Goal: Contribute content

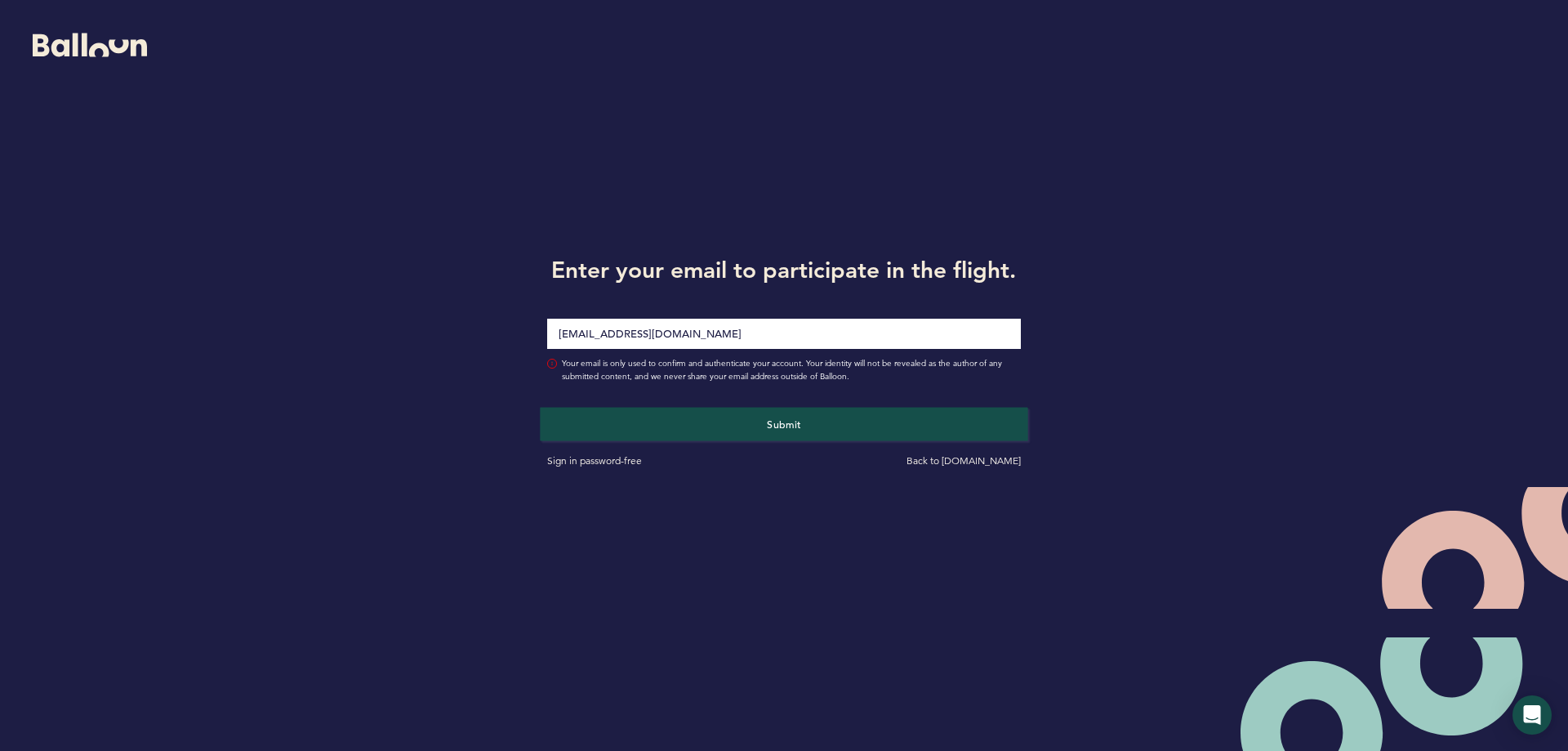
type input "[EMAIL_ADDRESS][DOMAIN_NAME]"
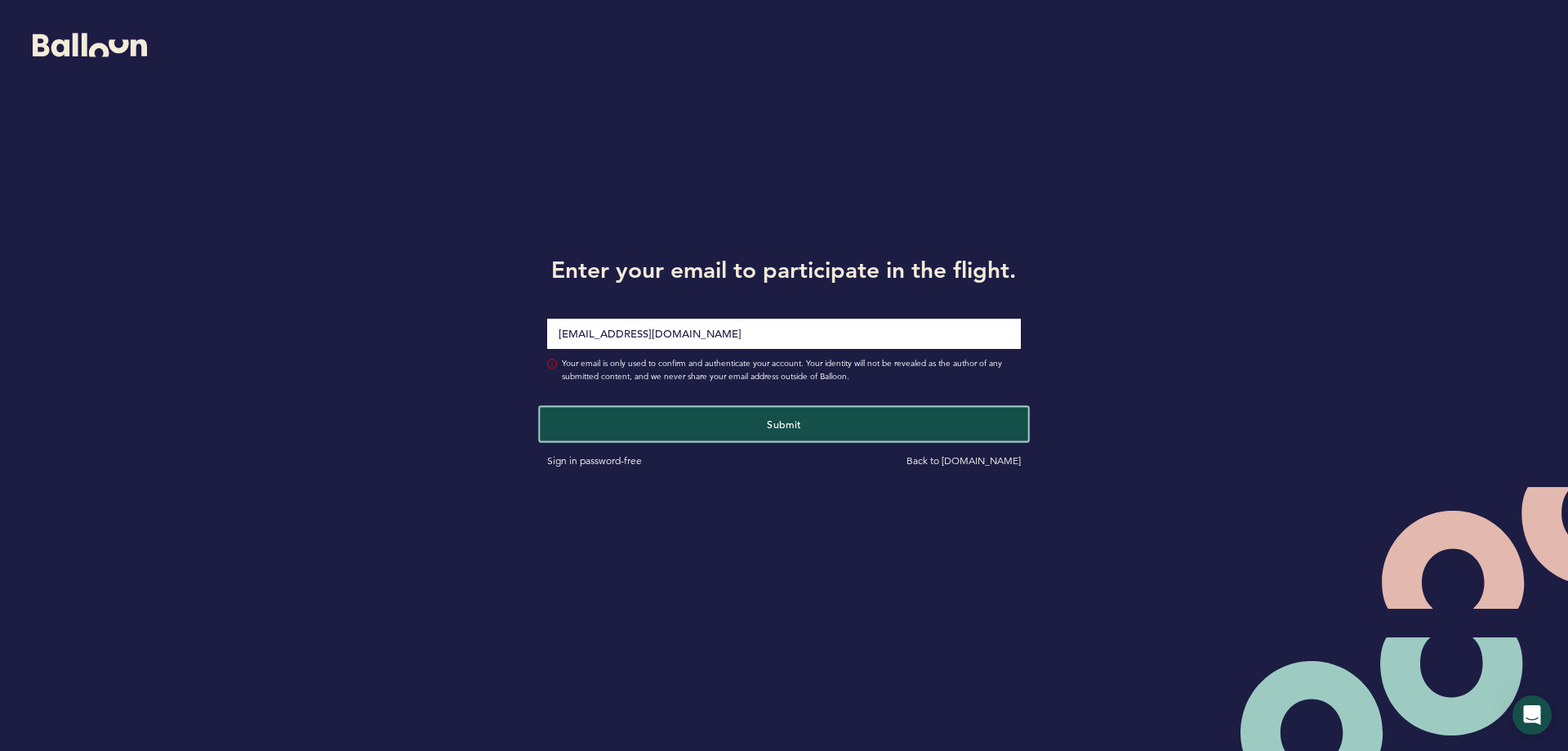
click at [697, 430] on button "Submit" at bounding box center [784, 423] width 488 height 34
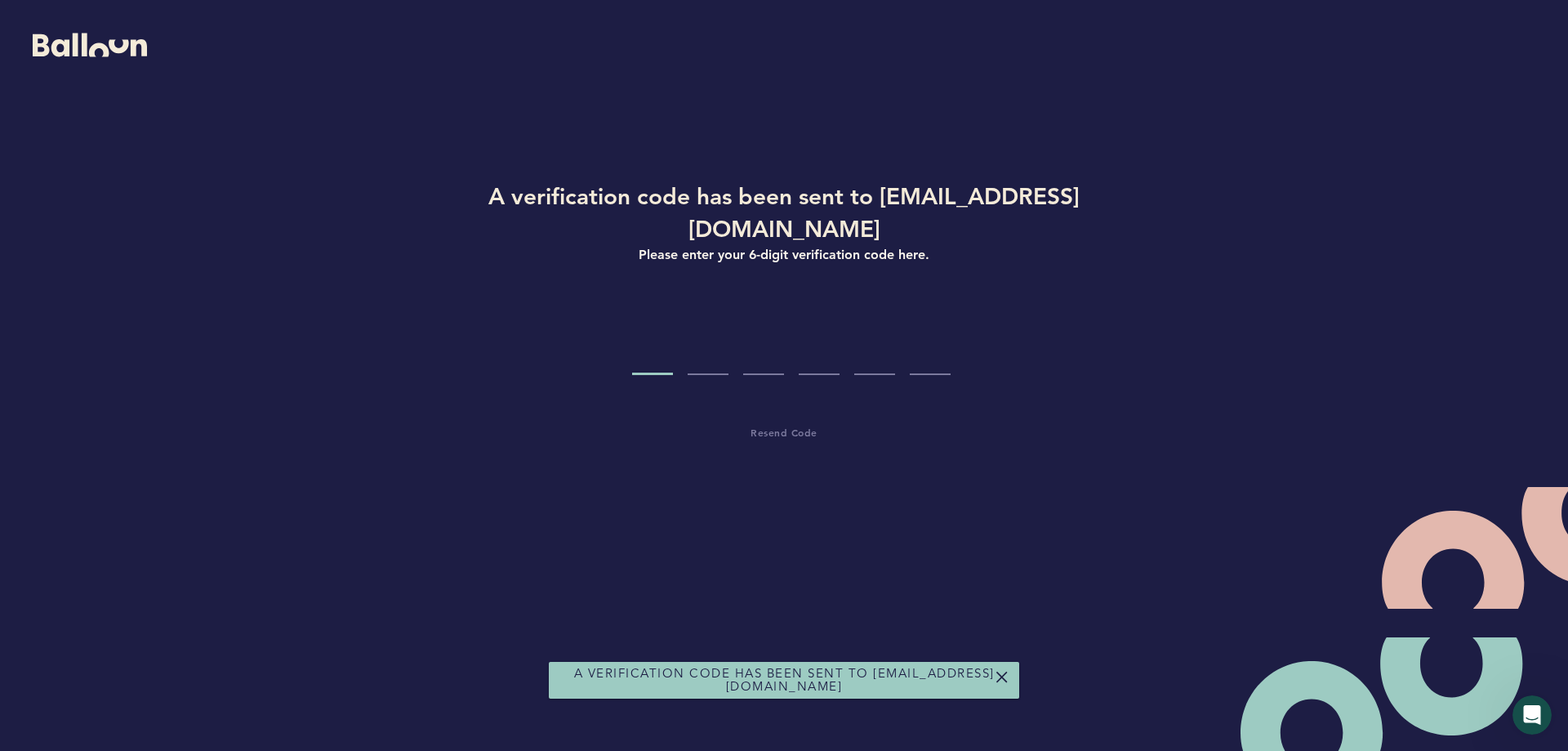
click at [632, 325] on input "Code digit 1" at bounding box center [653, 344] width 41 height 62
paste input "7"
type input "7"
type input "2"
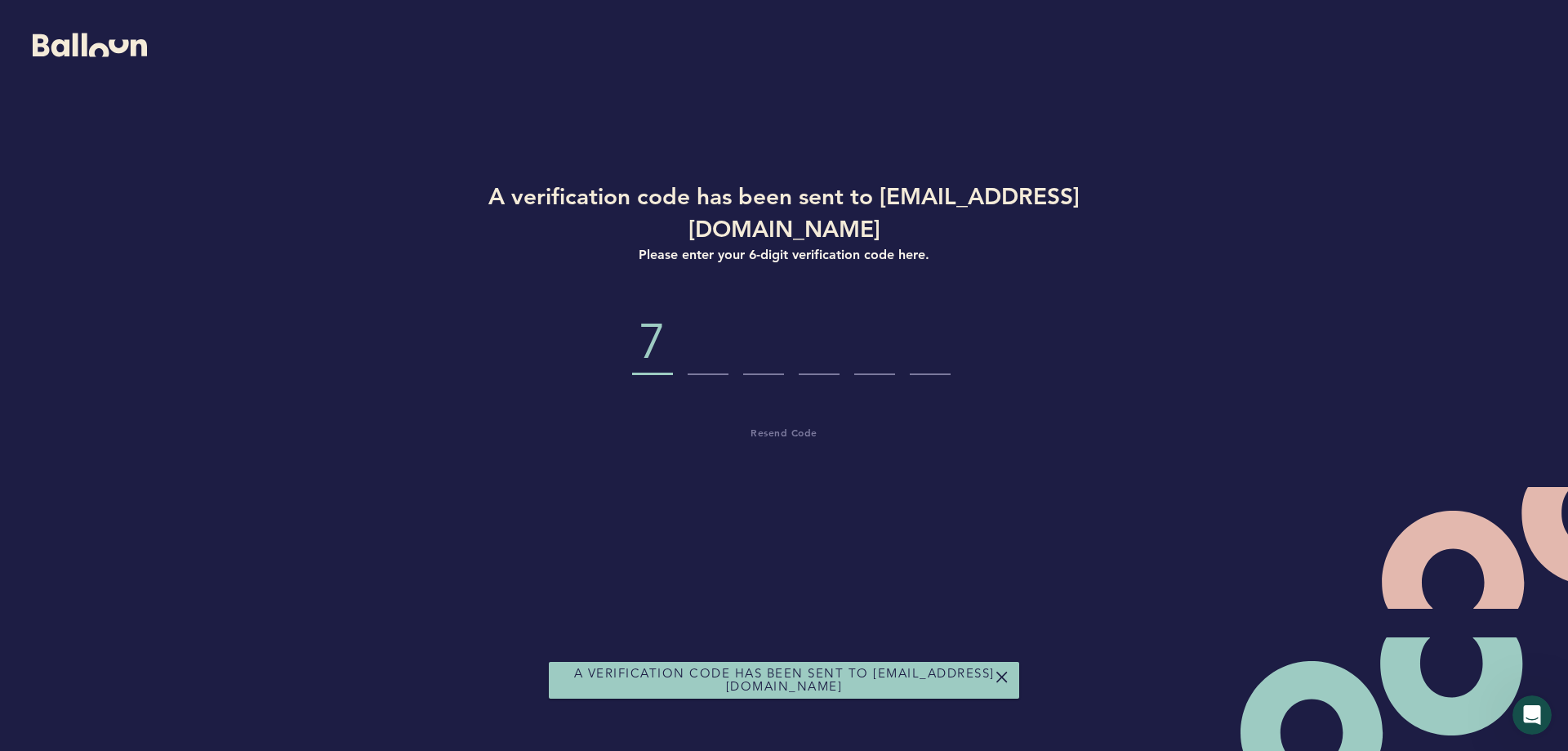
type input "4"
type input "7"
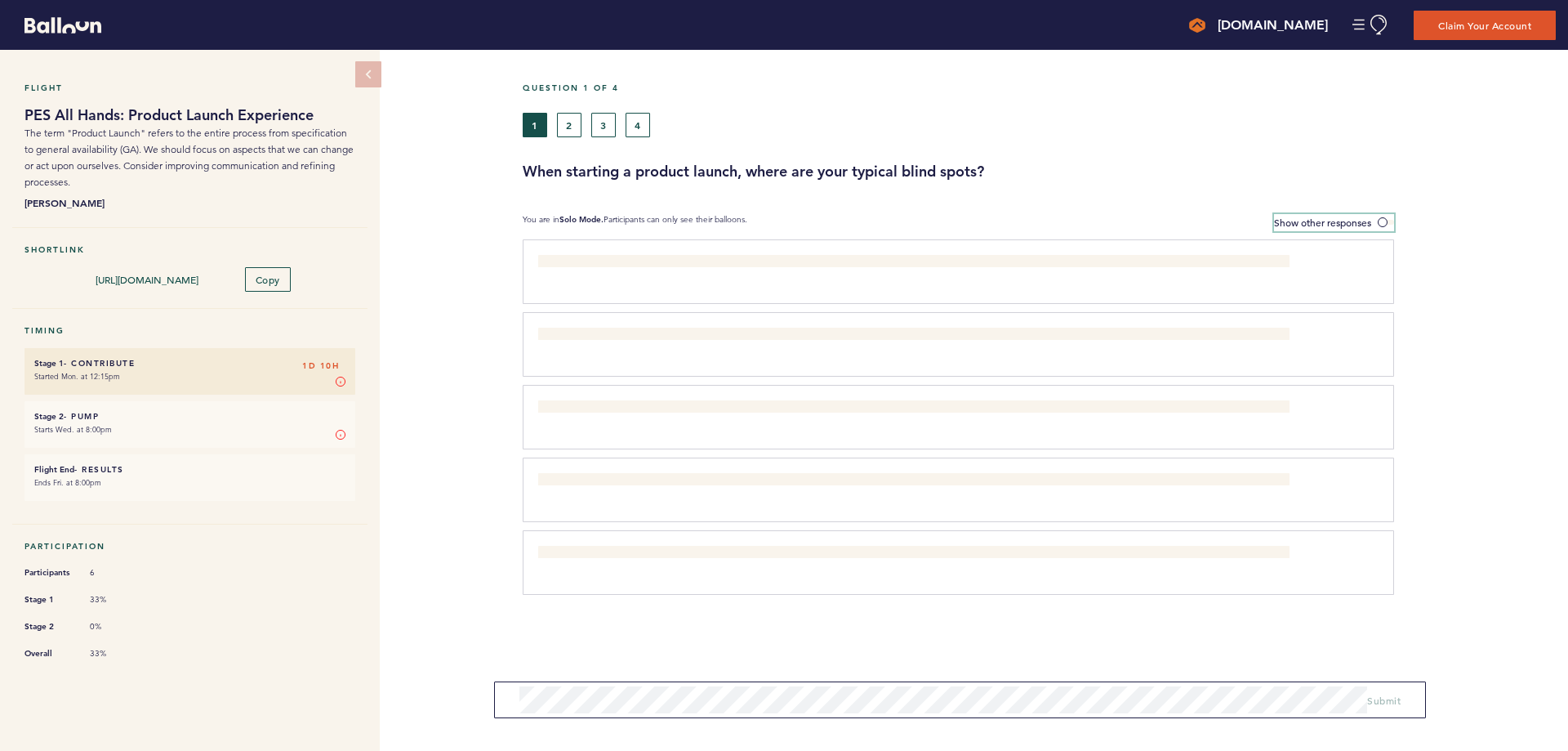
click at [1385, 219] on span at bounding box center [1386, 222] width 16 height 5
click at [0, 0] on input "Show other responses" at bounding box center [0, 0] width 0 height 0
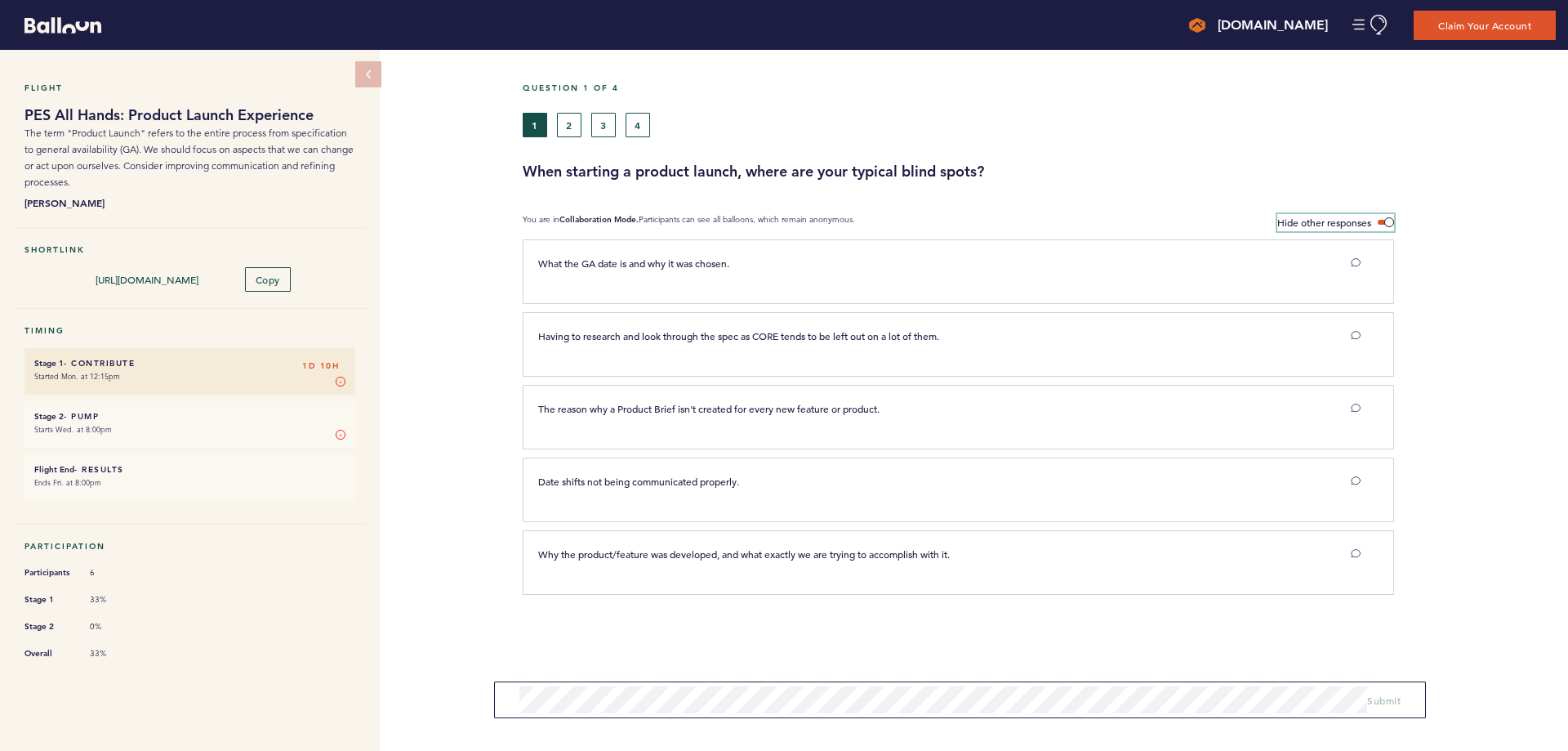
click at [1385, 219] on span at bounding box center [1386, 222] width 16 height 5
click at [0, 0] on input "Hide other responses" at bounding box center [0, 0] width 0 height 0
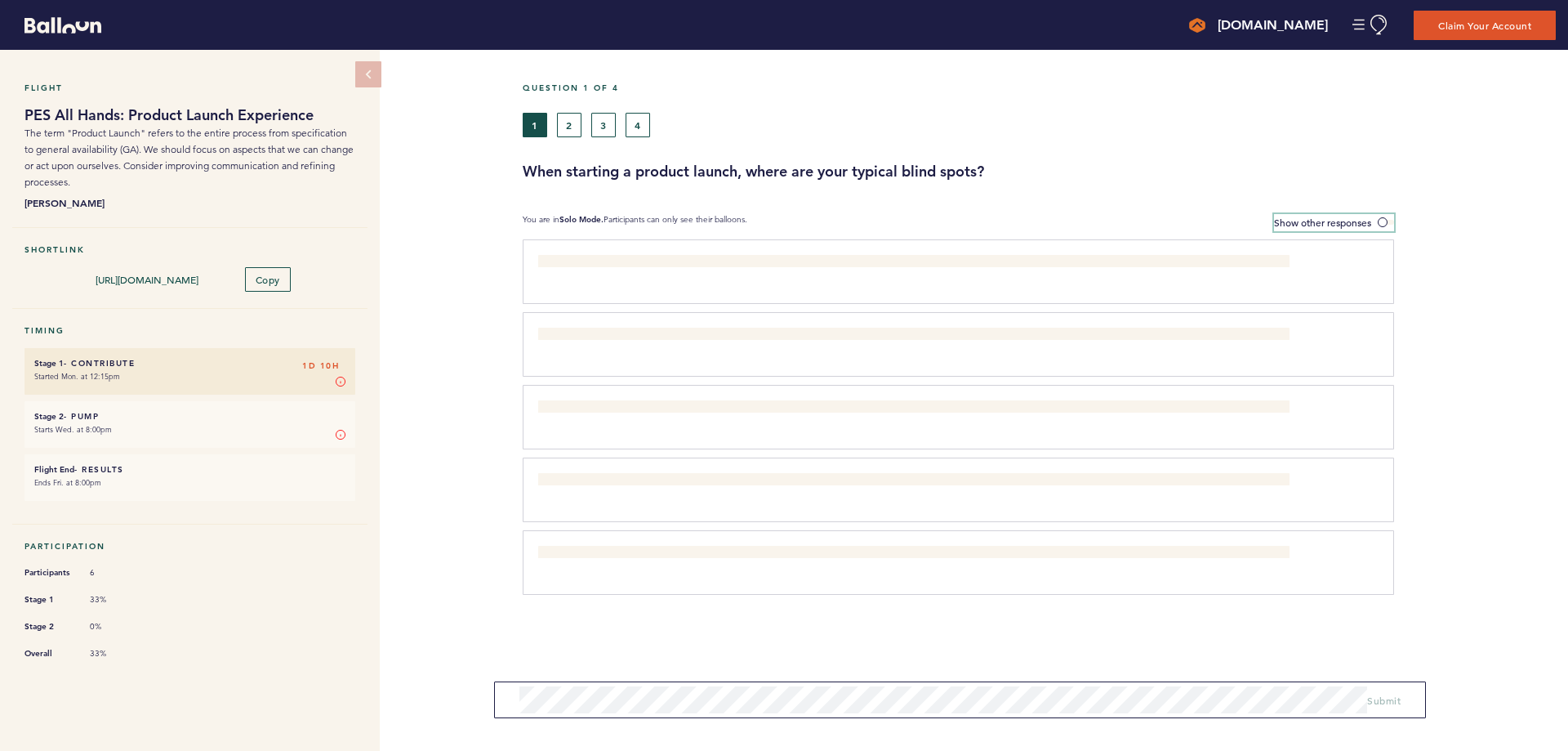
click at [1362, 222] on span "Show other responses" at bounding box center [1322, 223] width 97 height 13
click at [0, 0] on input "Show other responses" at bounding box center [0, 0] width 0 height 0
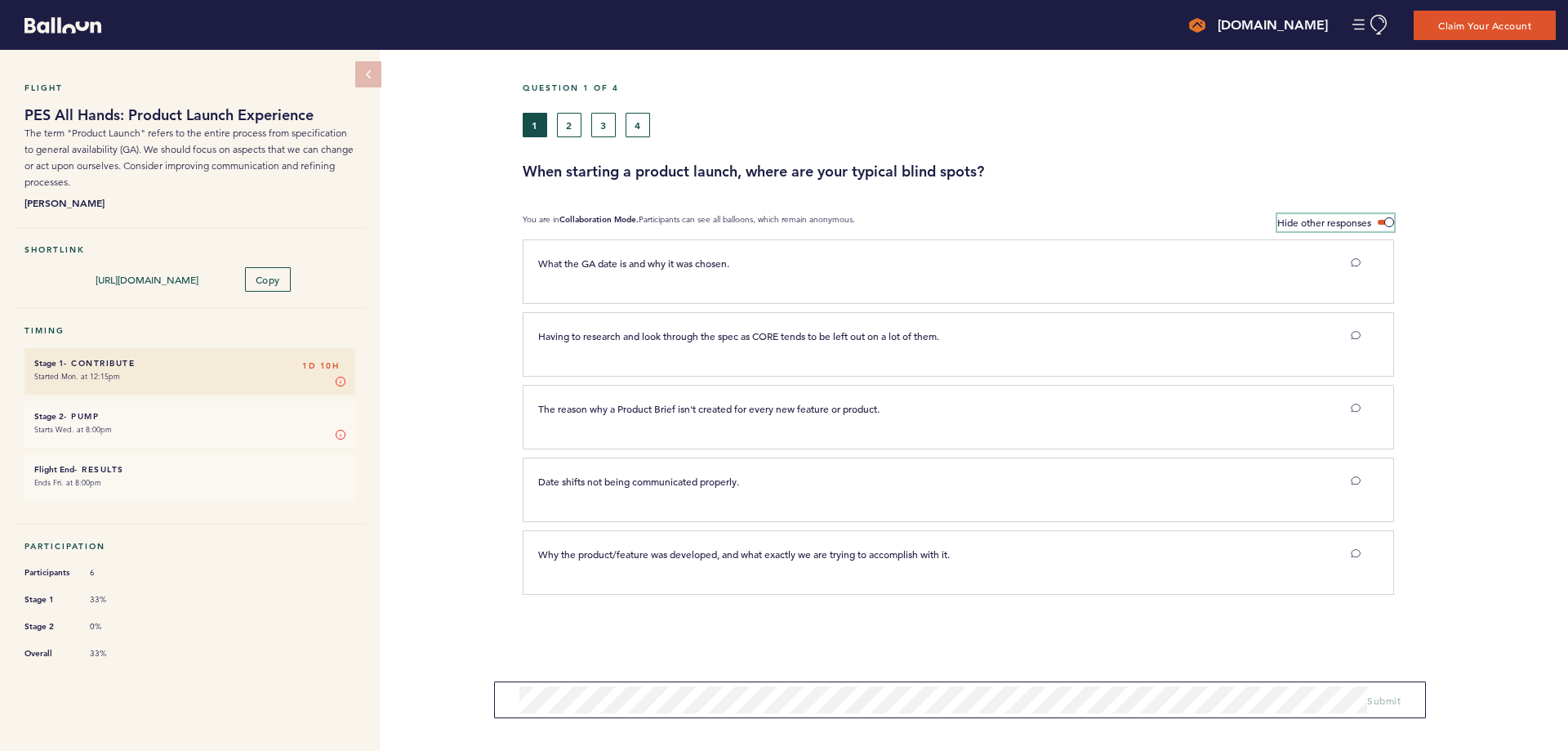
click at [1316, 218] on span "Hide other responses" at bounding box center [1324, 223] width 94 height 13
click at [0, 0] on input "Hide other responses" at bounding box center [0, 0] width 0 height 0
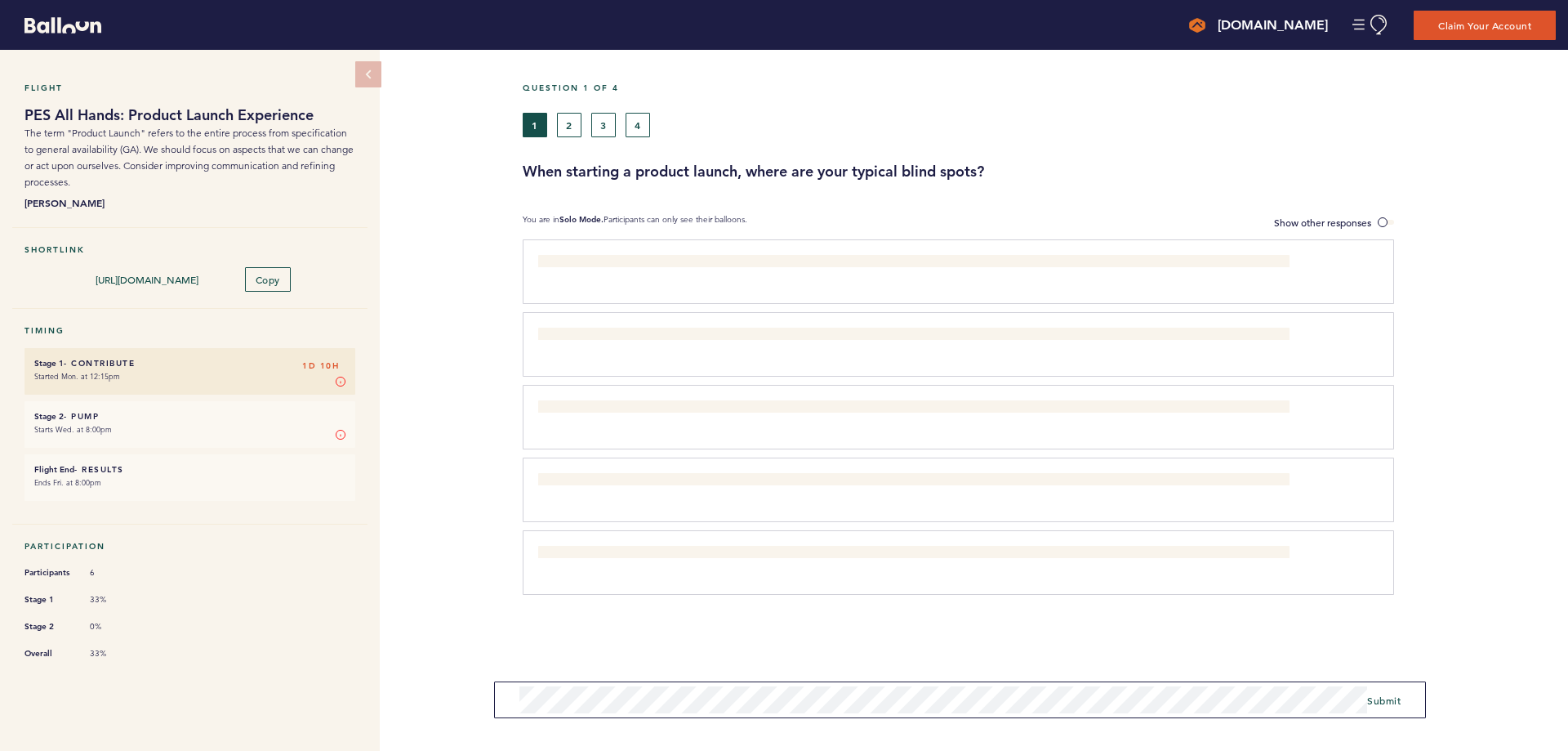
click at [1341, 236] on div "Question 1 of 4 1 2 3 4 When starting a product launch, where are your typical …" at bounding box center [1045, 400] width 1046 height 701
click at [1341, 229] on label "Show other responses" at bounding box center [1334, 223] width 120 height 17
click at [0, 0] on input "Show other responses" at bounding box center [0, 0] width 0 height 0
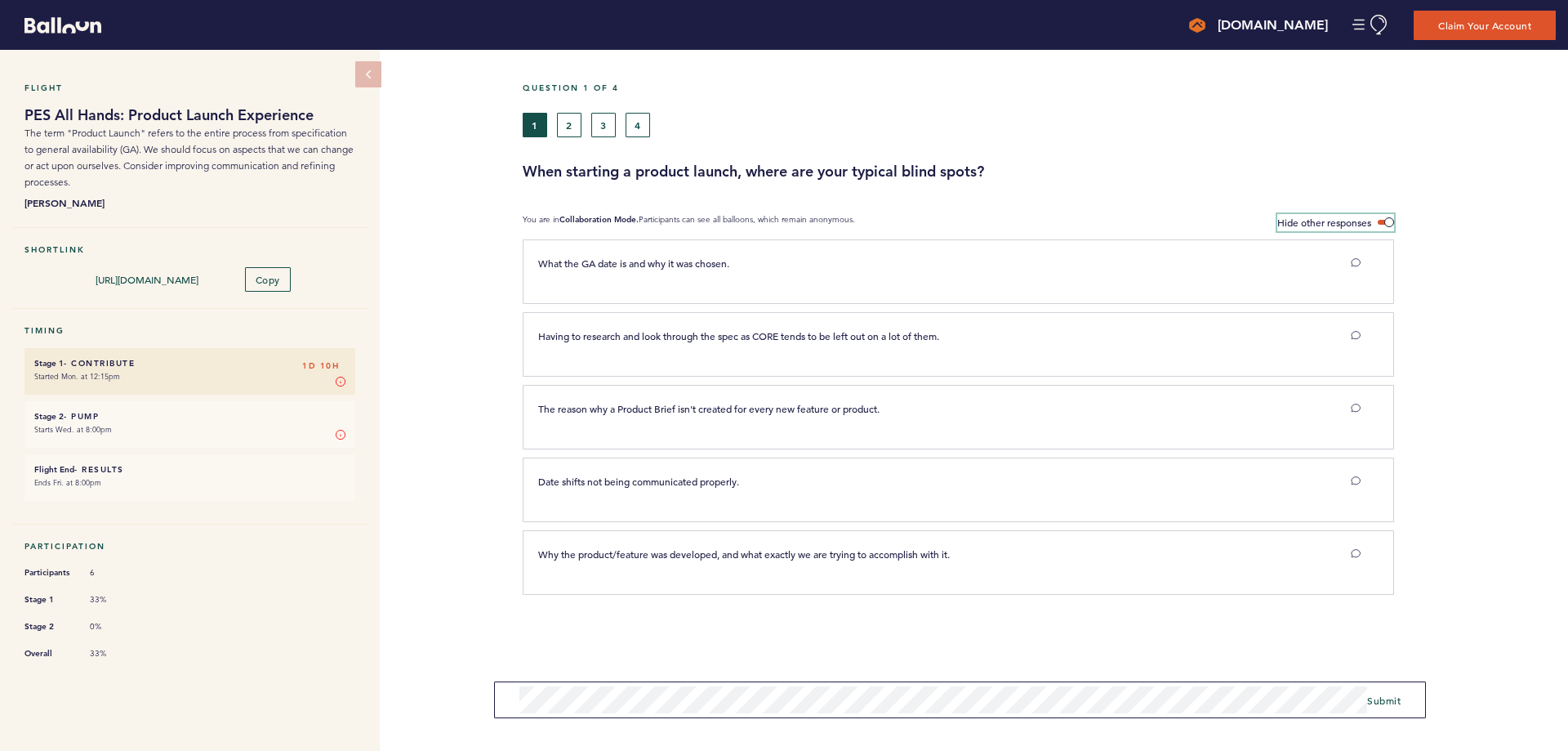
click at [1344, 223] on span "Hide other responses" at bounding box center [1324, 223] width 94 height 13
click at [0, 0] on input "Hide other responses" at bounding box center [0, 0] width 0 height 0
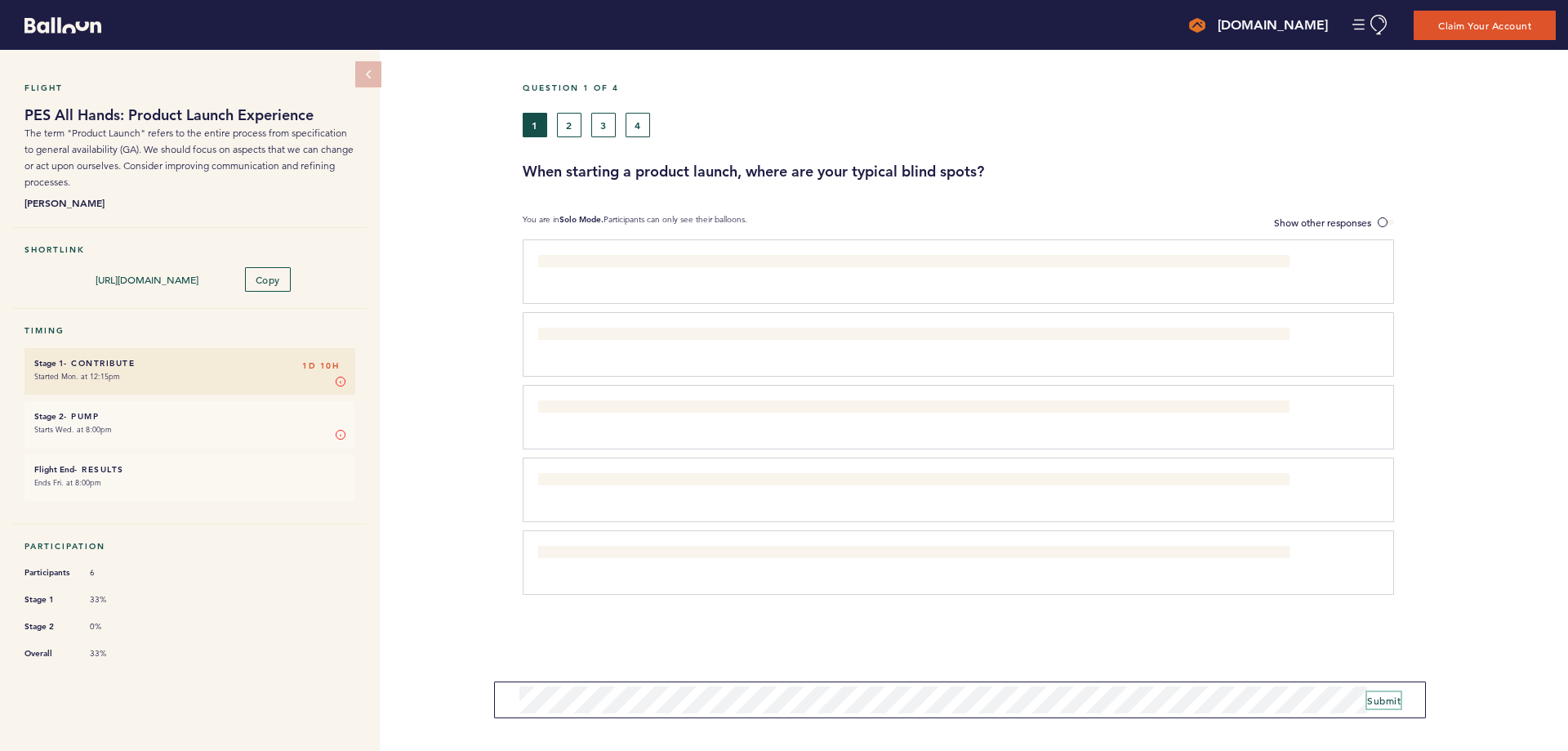
click at [1390, 696] on span "Submit" at bounding box center [1384, 700] width 34 height 13
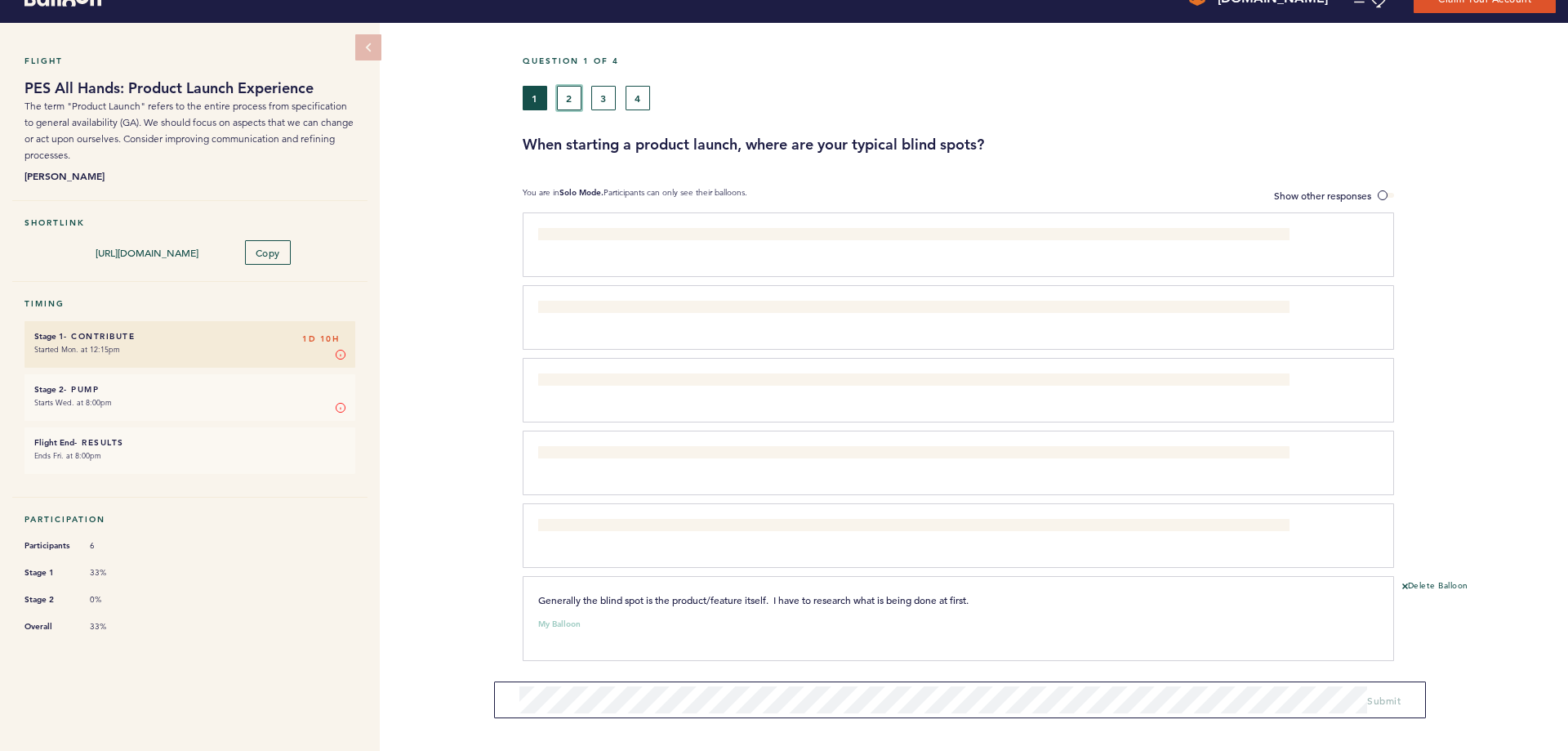
click at [559, 90] on button "2" at bounding box center [569, 98] width 25 height 25
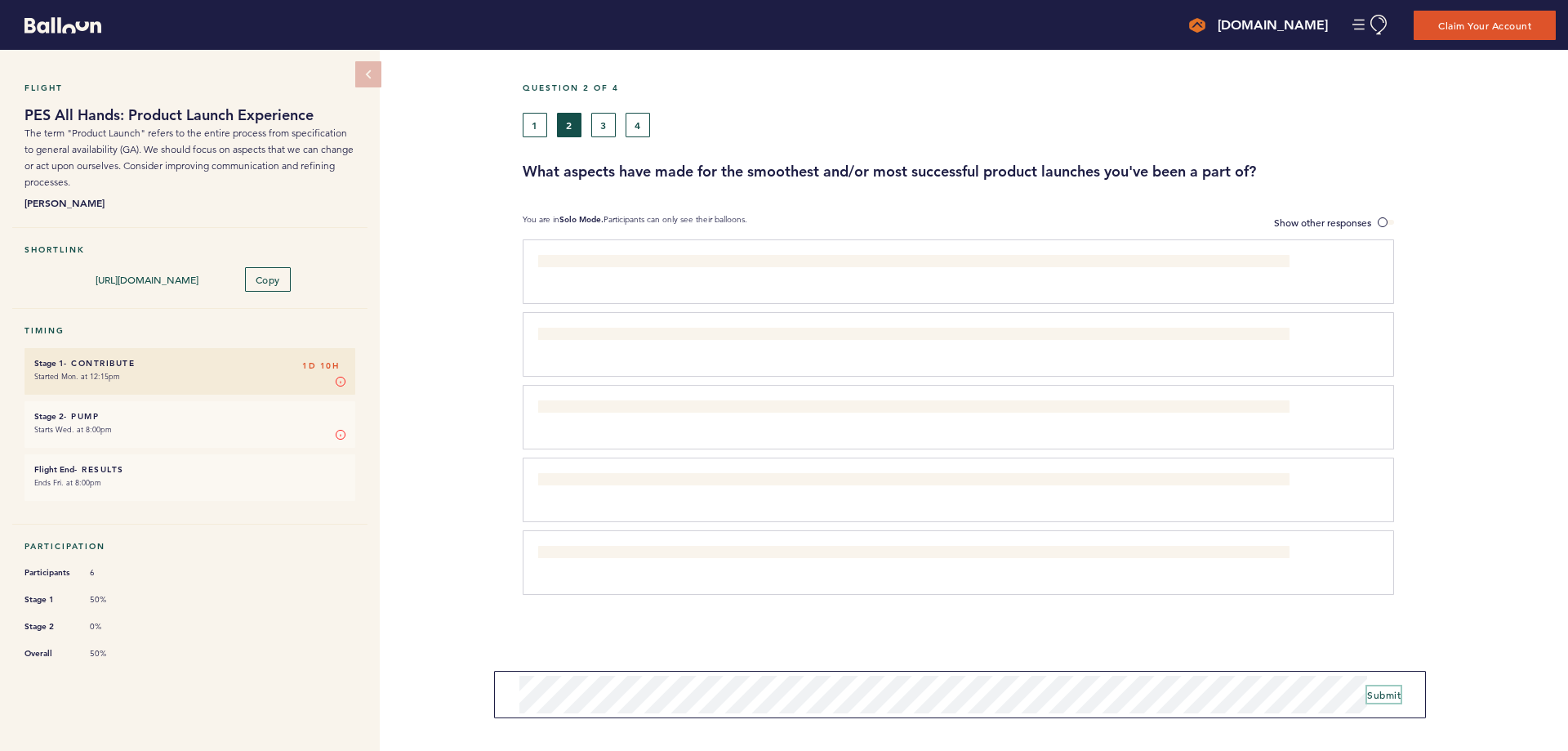
click at [1382, 693] on span "Submit" at bounding box center [1384, 694] width 34 height 13
click at [599, 124] on button "3" at bounding box center [604, 125] width 25 height 25
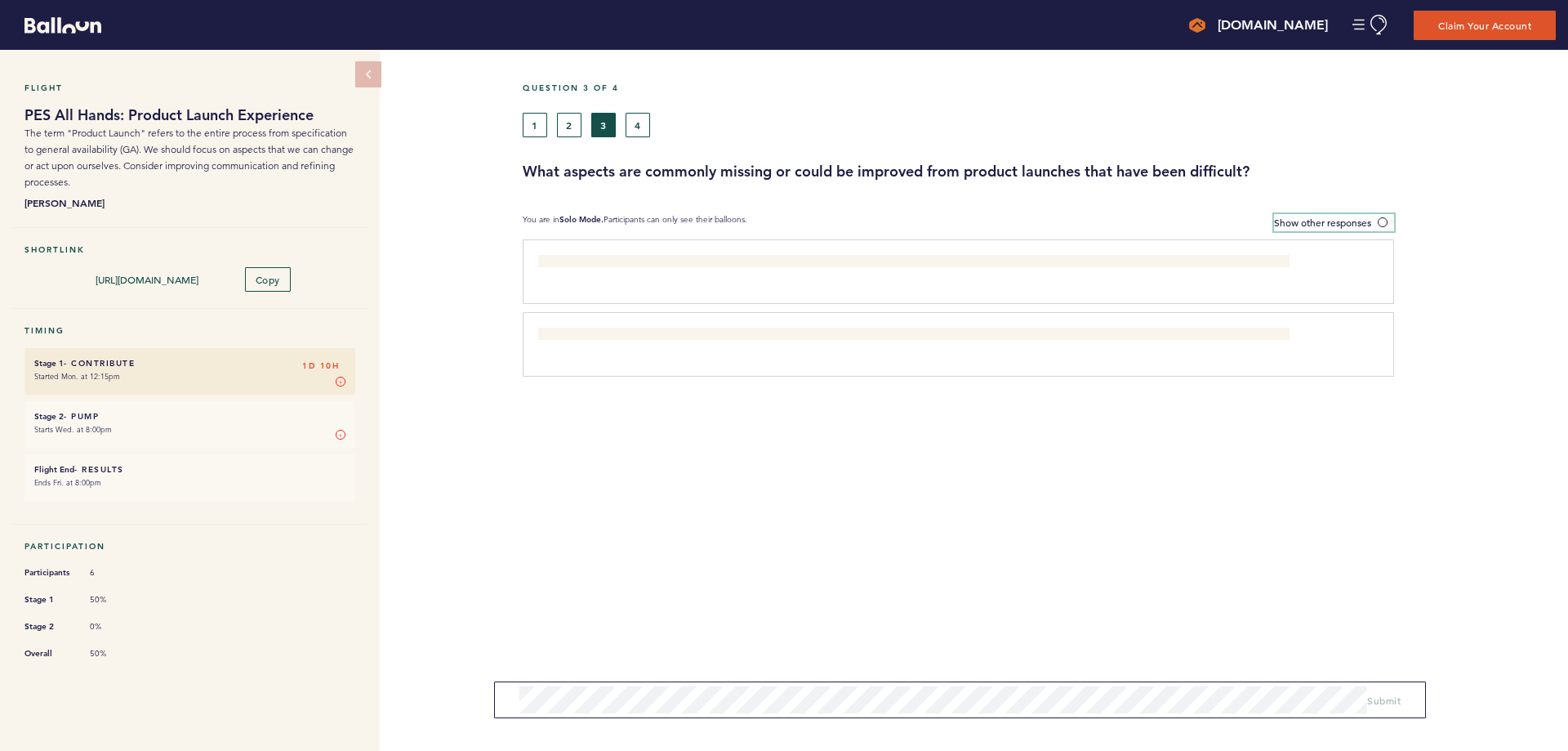
click at [1367, 223] on span "Show other responses" at bounding box center [1322, 223] width 97 height 13
click at [0, 0] on input "Show other responses" at bounding box center [0, 0] width 0 height 0
click at [1367, 223] on span "Hide other responses" at bounding box center [1324, 223] width 94 height 13
click at [0, 0] on input "Hide other responses" at bounding box center [0, 0] width 0 height 0
click at [1392, 696] on span "Submit" at bounding box center [1384, 694] width 34 height 13
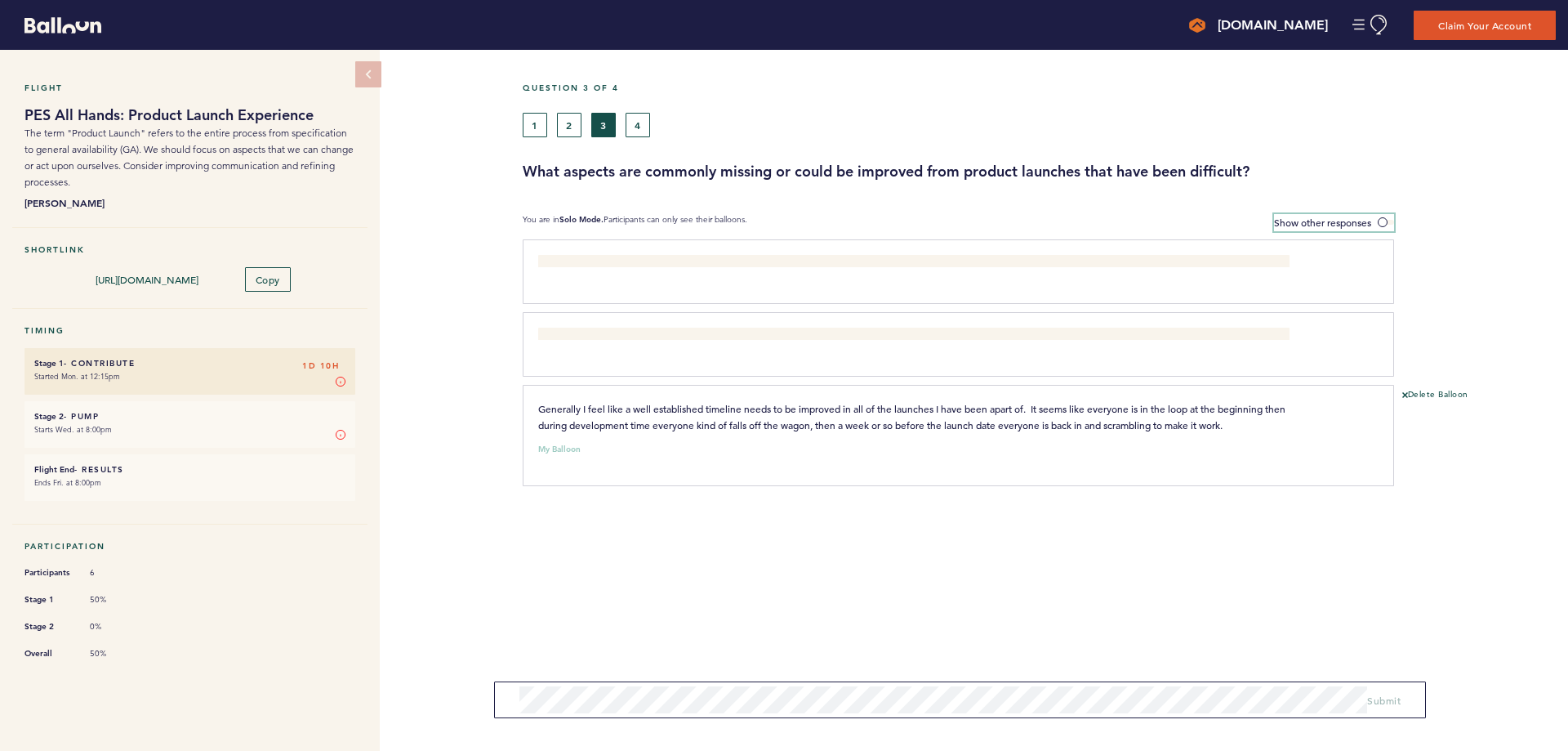
click at [1343, 216] on span "Show other responses" at bounding box center [1322, 223] width 97 height 13
click at [0, 0] on input "Show other responses" at bounding box center [0, 0] width 0 height 0
click at [1343, 216] on span "Hide other responses" at bounding box center [1324, 223] width 94 height 13
click at [0, 0] on input "Hide other responses" at bounding box center [0, 0] width 0 height 0
click at [637, 118] on button "4" at bounding box center [638, 125] width 25 height 25
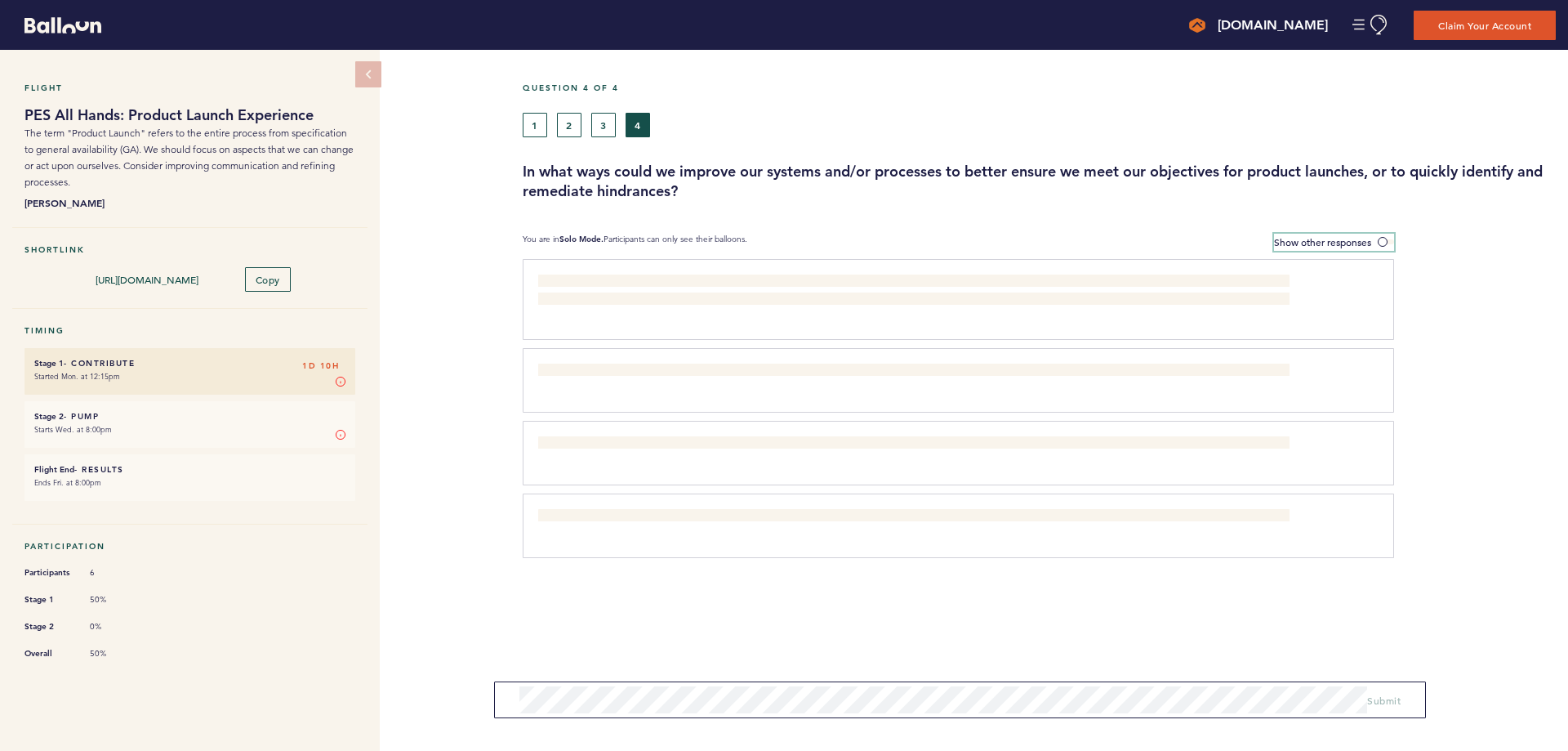
click at [1342, 234] on label "Show other responses" at bounding box center [1334, 242] width 120 height 17
click at [0, 0] on input "Show other responses" at bounding box center [0, 0] width 0 height 0
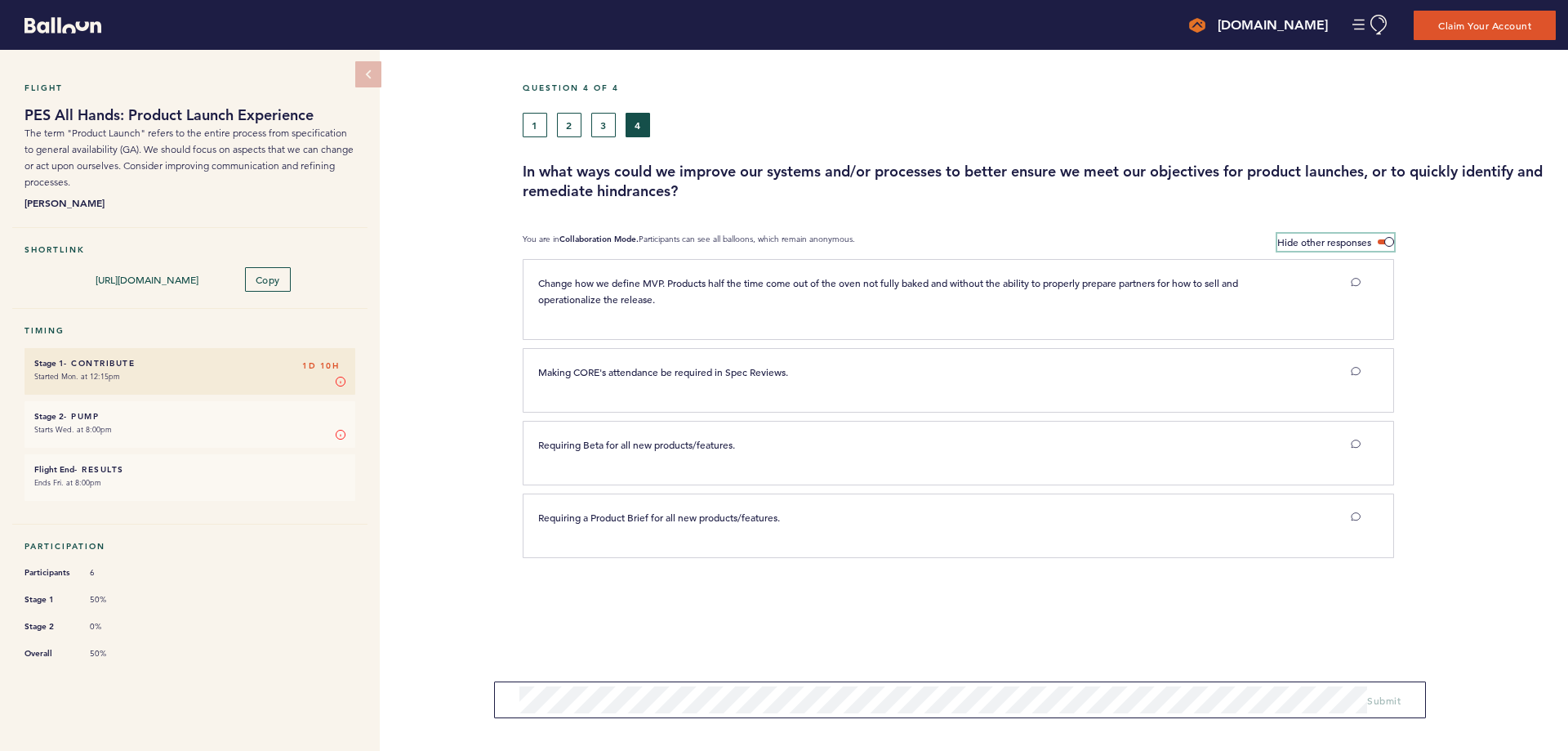
click at [1342, 234] on label "Hide other responses" at bounding box center [1336, 242] width 117 height 17
click at [0, 0] on input "Hide other responses" at bounding box center [0, 0] width 0 height 0
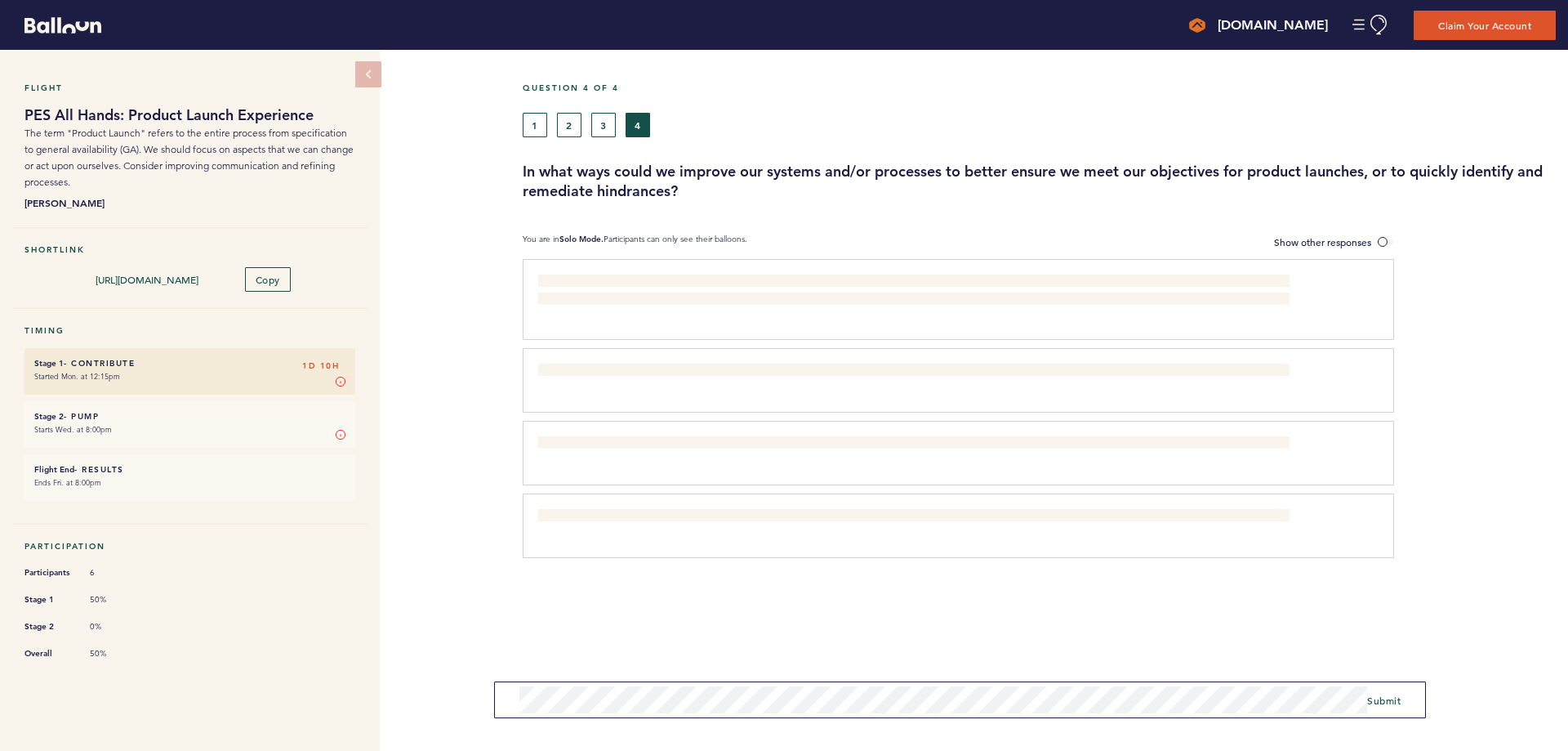
click at [1552, 691] on div "Question 4 of 4 1 2 3 4 In what ways could we improve our systems and/or proces…" at bounding box center [1045, 400] width 1046 height 701
click at [1388, 700] on span "Submit" at bounding box center [1384, 700] width 34 height 13
click at [678, 124] on div "1 2 3 4" at bounding box center [907, 125] width 769 height 25
click at [631, 125] on button "4" at bounding box center [638, 125] width 25 height 25
click at [593, 125] on button "3" at bounding box center [604, 125] width 25 height 25
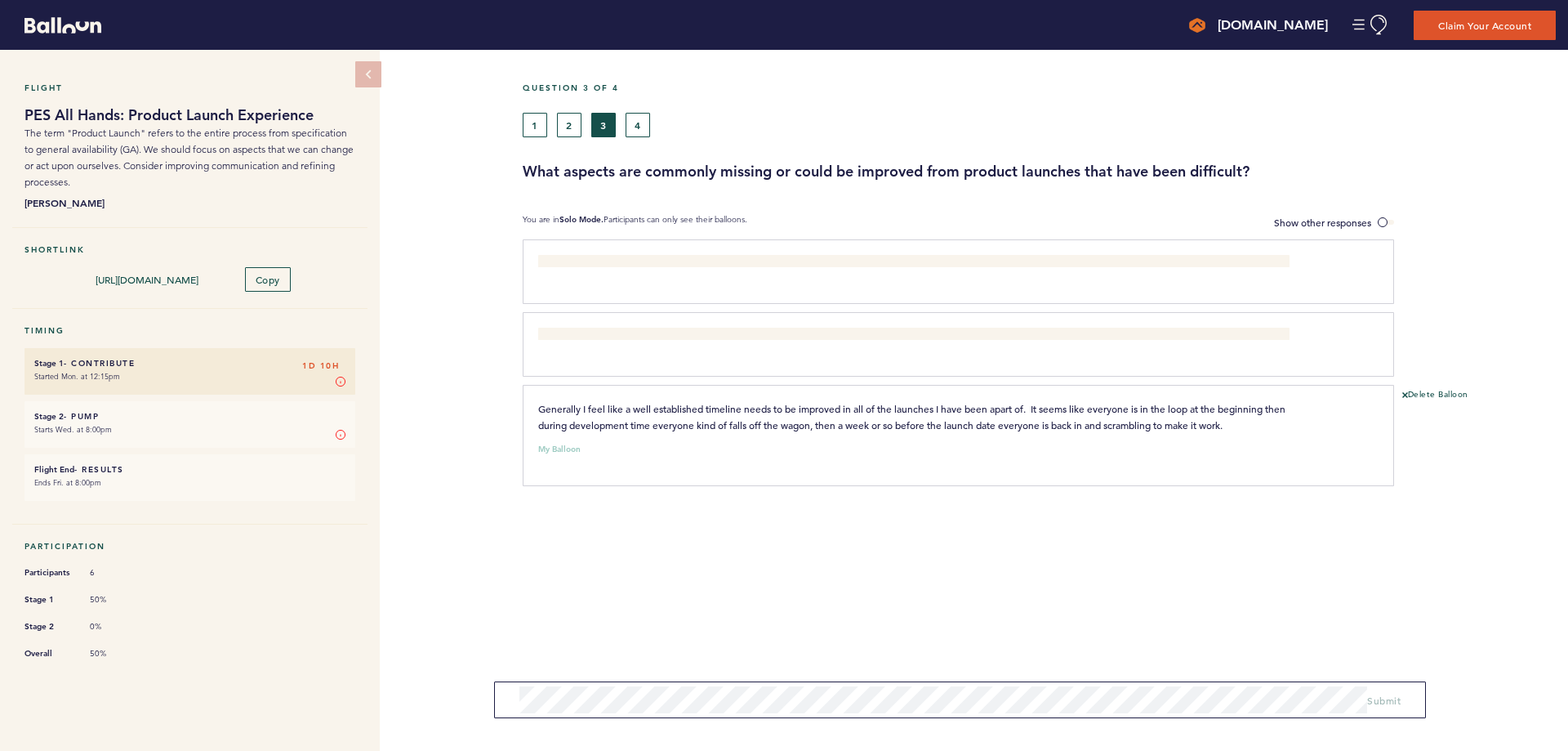
click at [554, 125] on div "1 2 3 4" at bounding box center [907, 125] width 769 height 25
click at [523, 126] on button "1" at bounding box center [535, 125] width 25 height 25
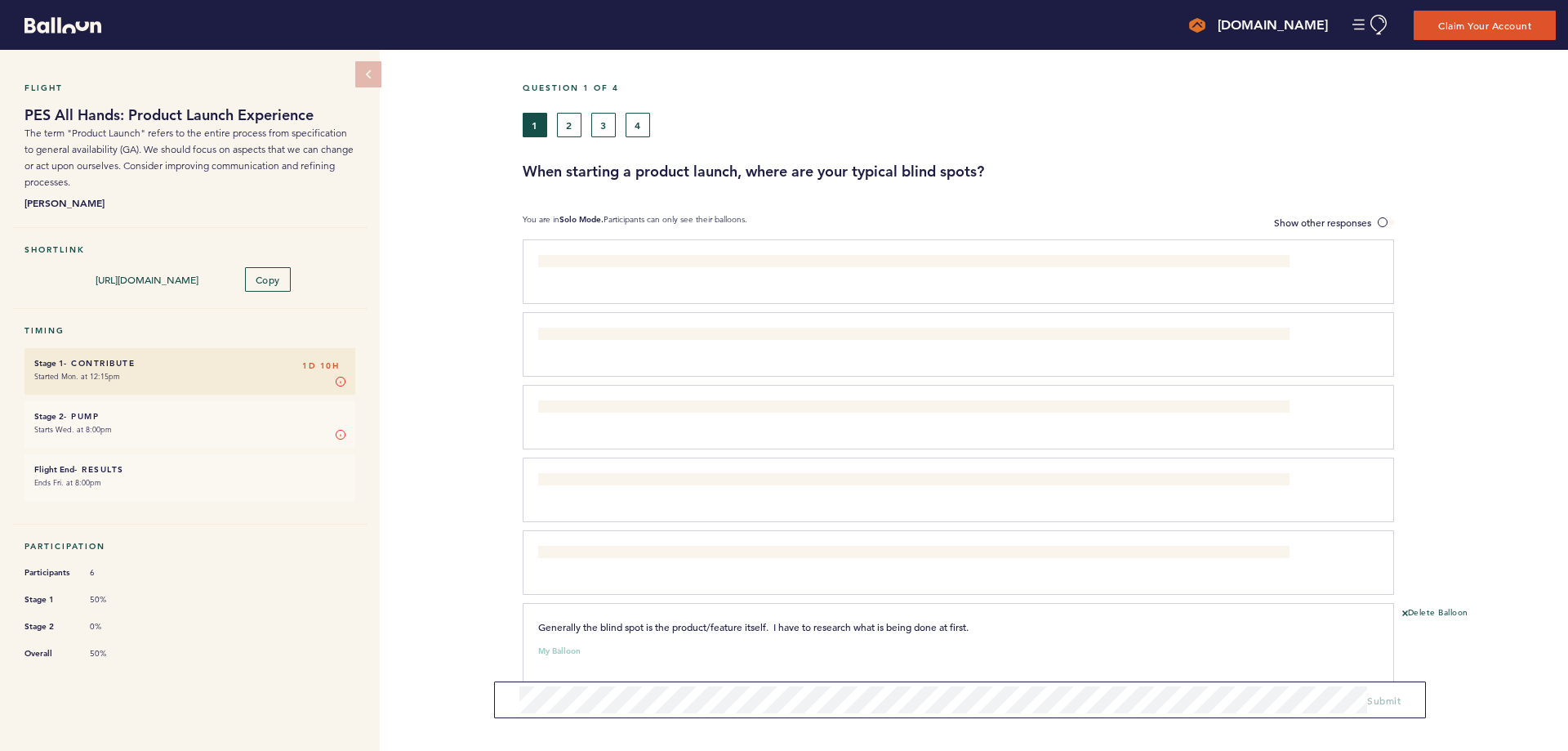
click at [251, 448] on ul "Stage 1 - Contribute 1D 10H Started Mon. at 12:15pm Stage 1 In Stage 1, you can…" at bounding box center [190, 425] width 331 height 153
click at [249, 422] on small "Starts Wed. at 8:00pm" at bounding box center [190, 430] width 311 height 16
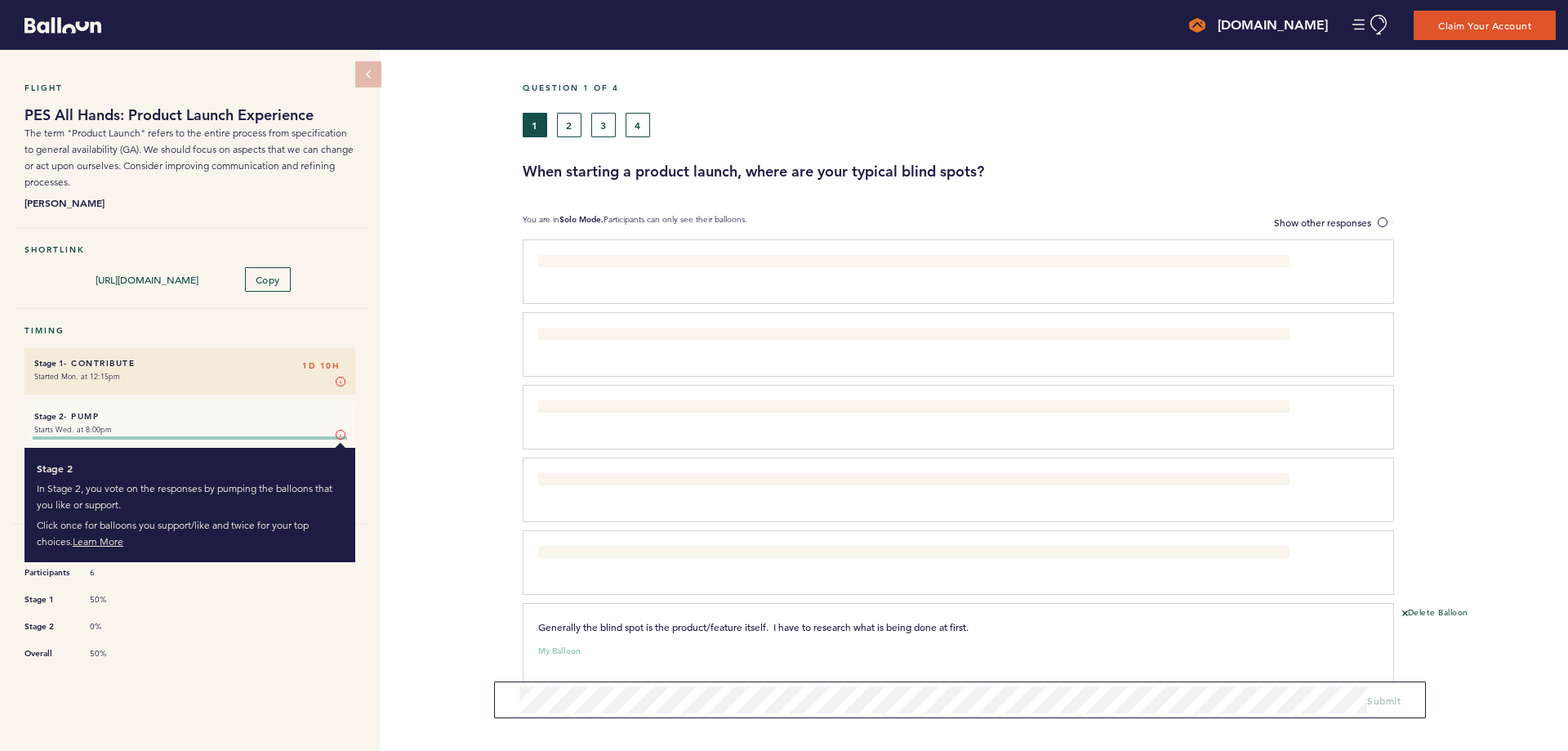
drag, startPoint x: 348, startPoint y: 431, endPoint x: 329, endPoint y: 431, distance: 19.0
click at [340, 438] on div "Stage 2 In Stage 2, you vote on the responses by pumping the balloons that you …" at bounding box center [190, 438] width 311 height 0
click at [345, 431] on icon at bounding box center [341, 435] width 10 height 10
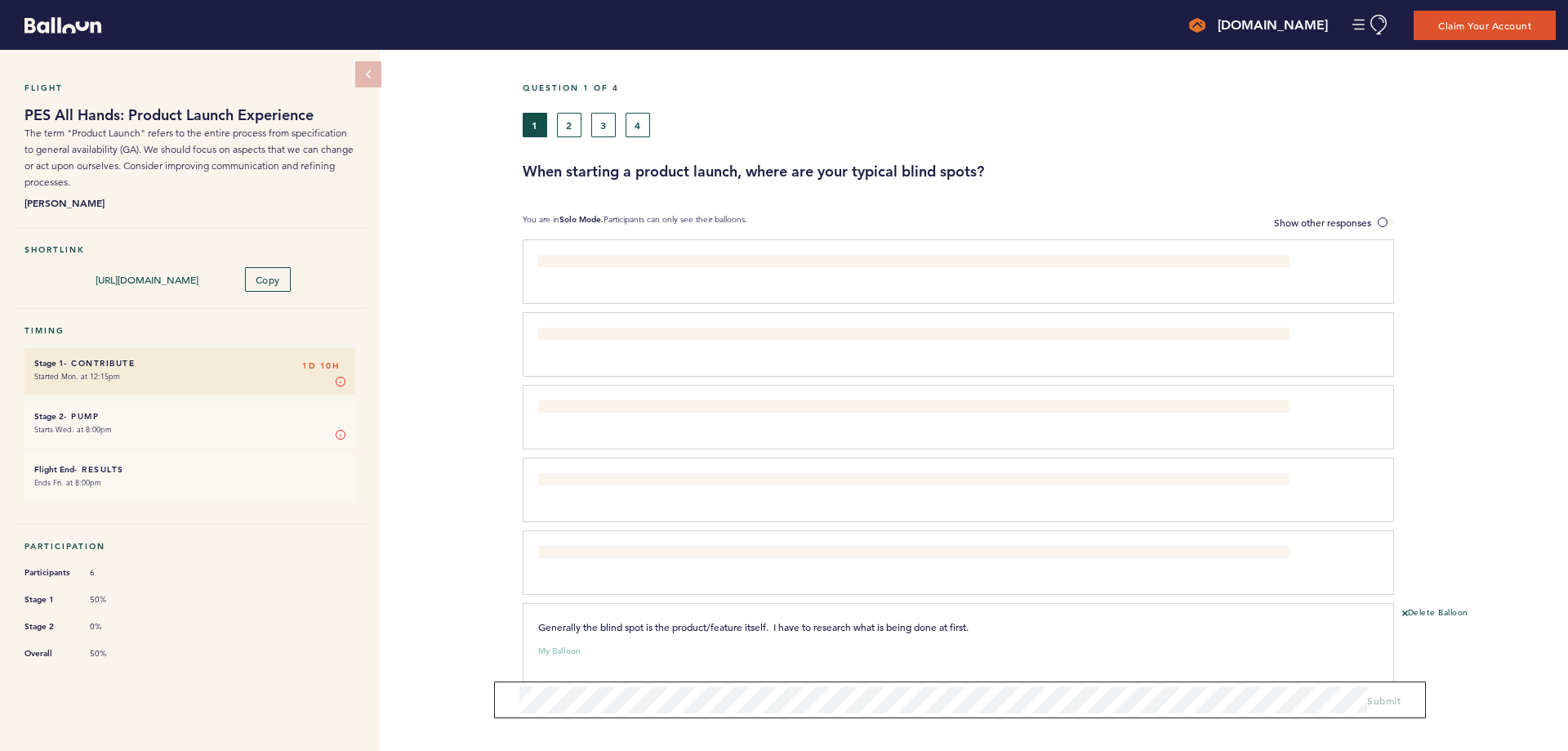
click at [347, 359] on li "Stage 1 - Contribute 1D 10H Started Mon. at 12:15pm Stage 1 In Stage 1, you can…" at bounding box center [190, 371] width 331 height 47
click at [293, 362] on h6 "Stage 1 - Contribute 1D 10H" at bounding box center [190, 363] width 311 height 11
click at [1331, 216] on label "Show other responses" at bounding box center [1334, 223] width 120 height 17
click at [0, 0] on input "Show other responses" at bounding box center [0, 0] width 0 height 0
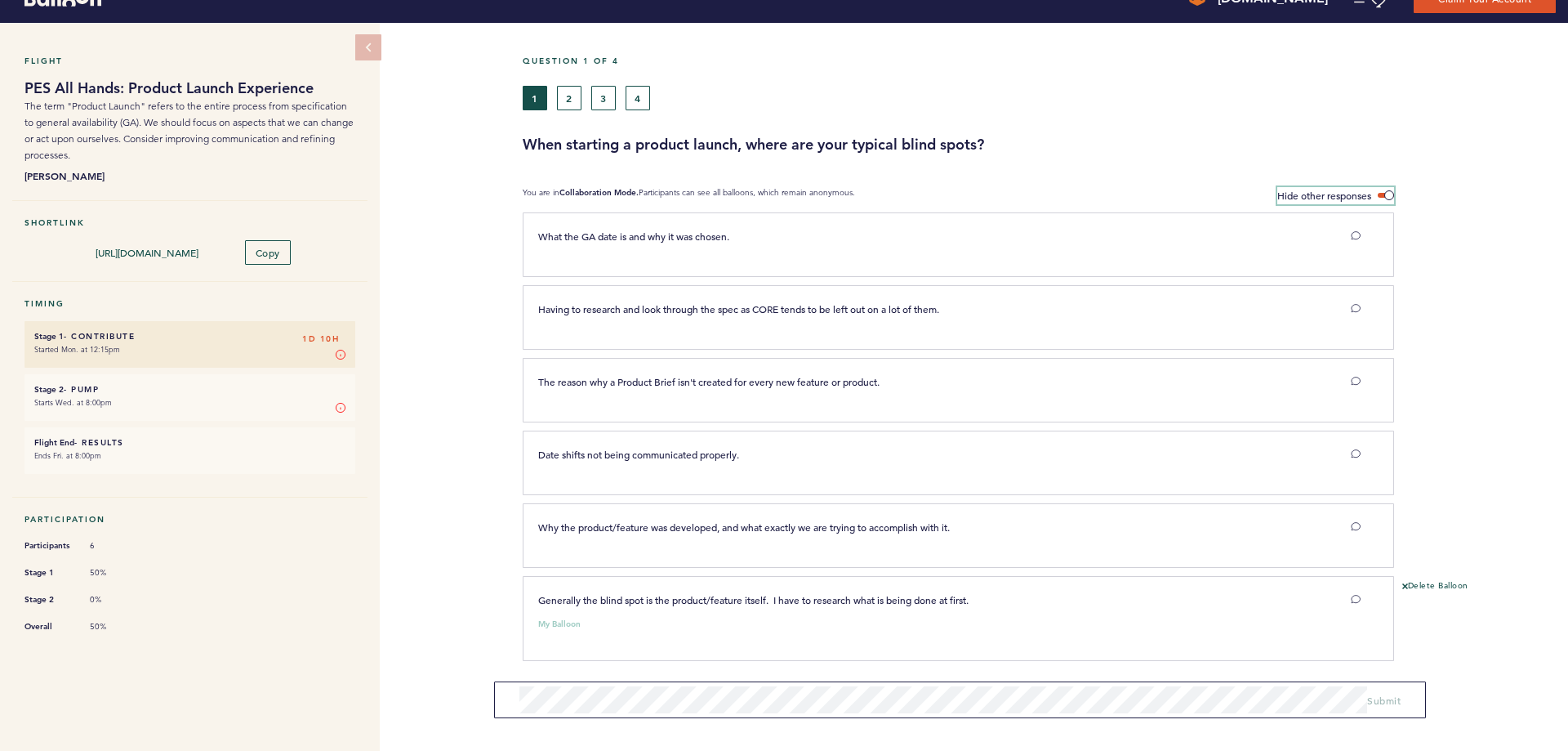
scroll to position [42, 0]
click at [575, 85] on button "2" at bounding box center [569, 98] width 25 height 25
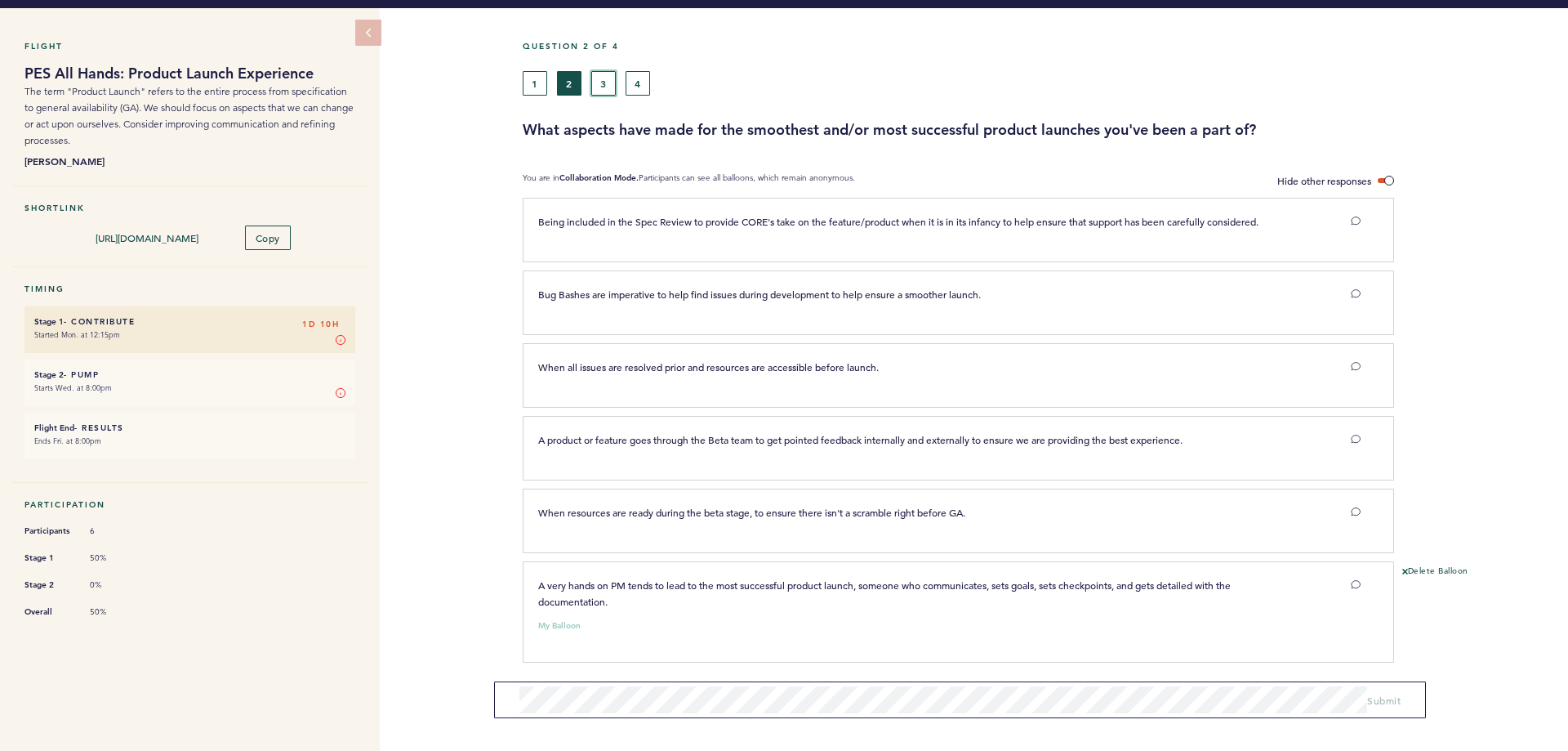
click at [610, 84] on button "3" at bounding box center [604, 84] width 25 height 25
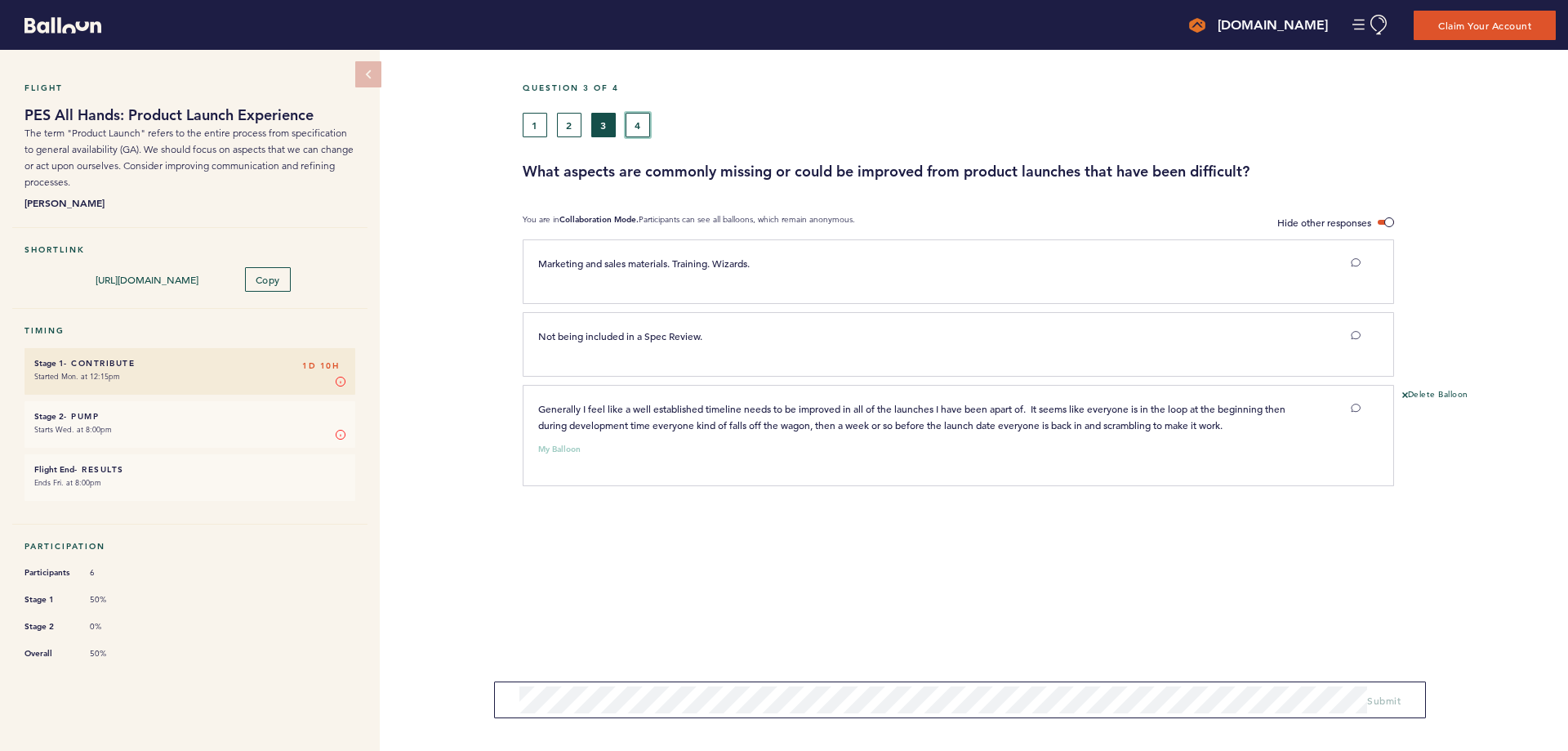
click at [642, 119] on button "4" at bounding box center [638, 125] width 25 height 25
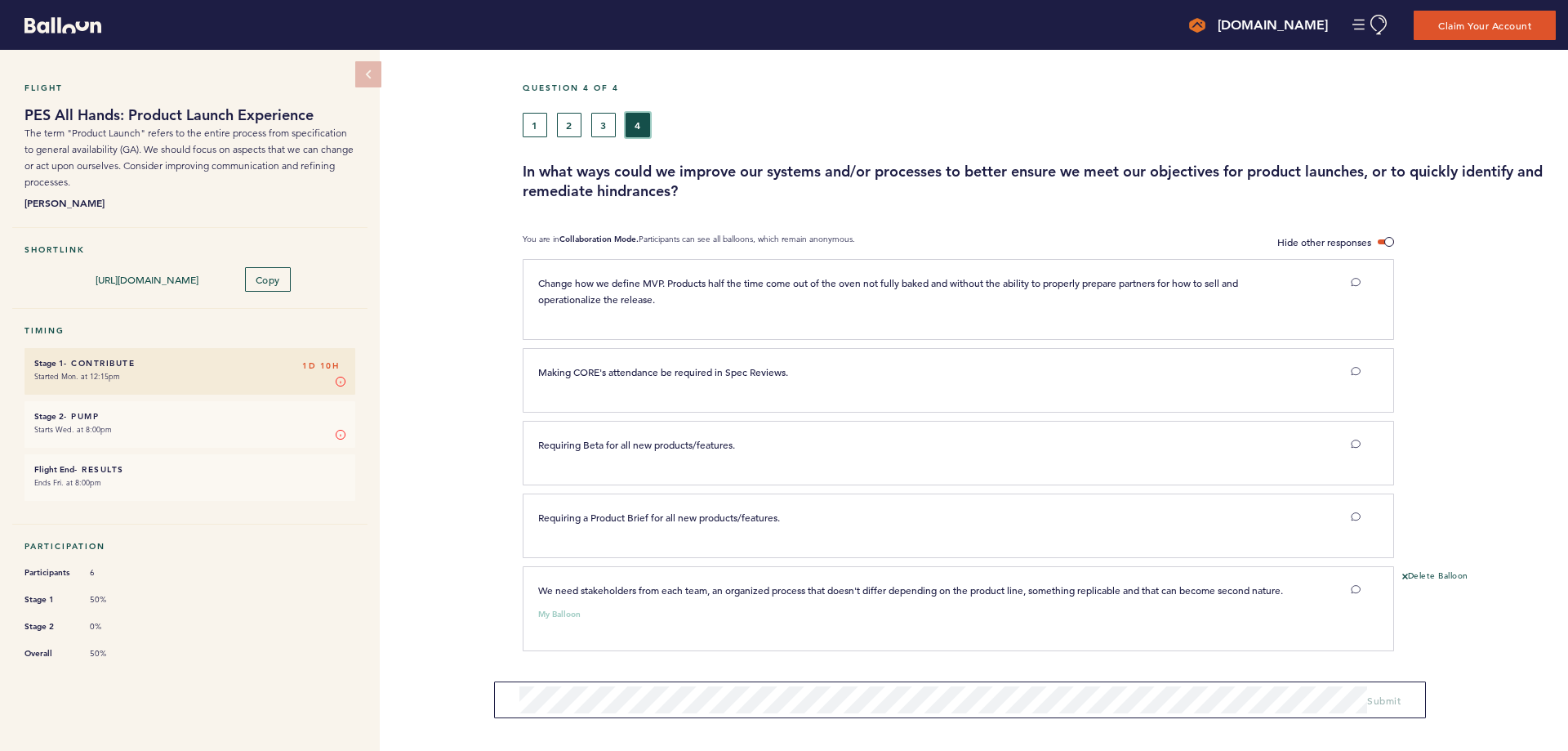
scroll to position [5, 0]
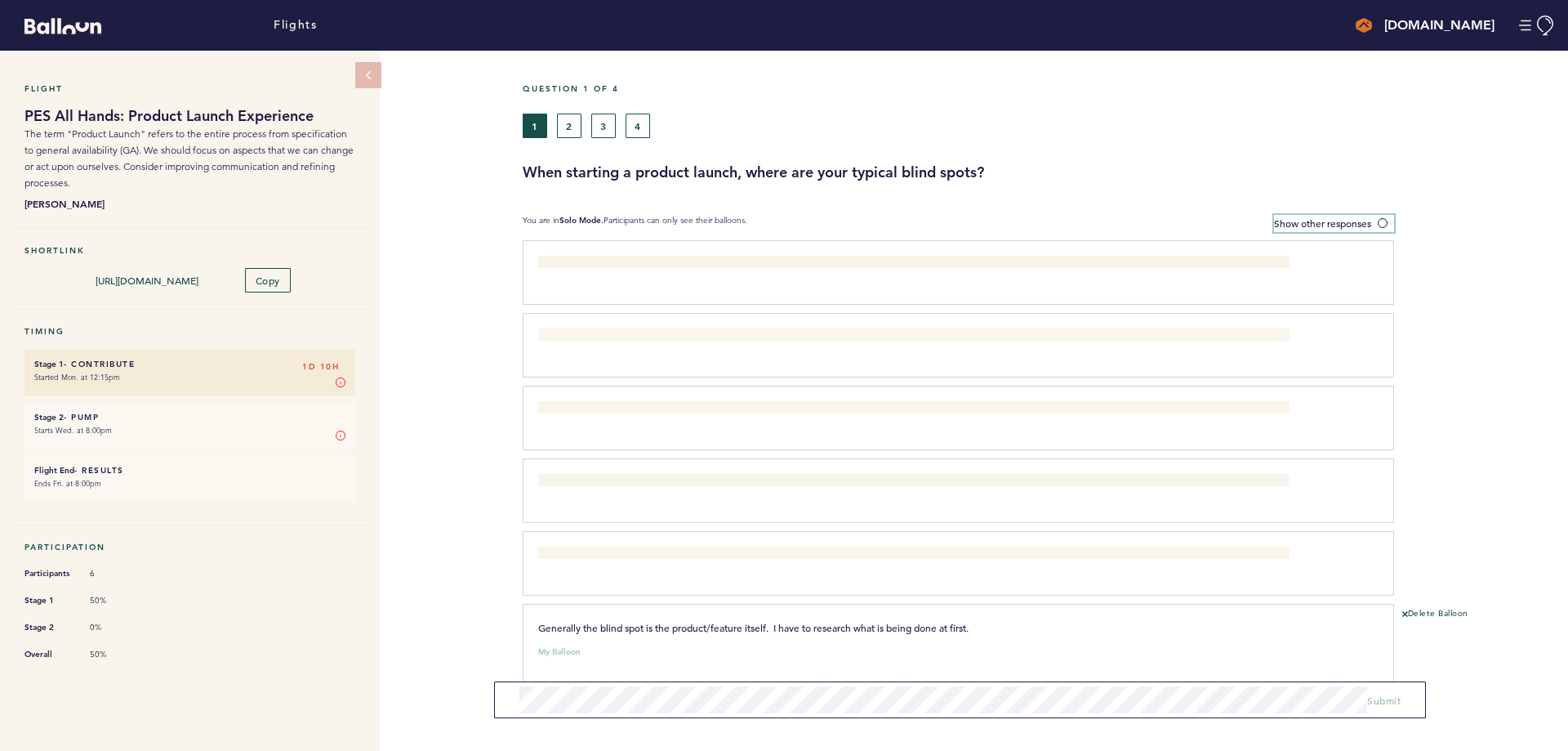
click at [1303, 219] on span "Show other responses" at bounding box center [1322, 223] width 97 height 13
click at [0, 0] on input "Show other responses" at bounding box center [0, 0] width 0 height 0
